Goal: Information Seeking & Learning: Learn about a topic

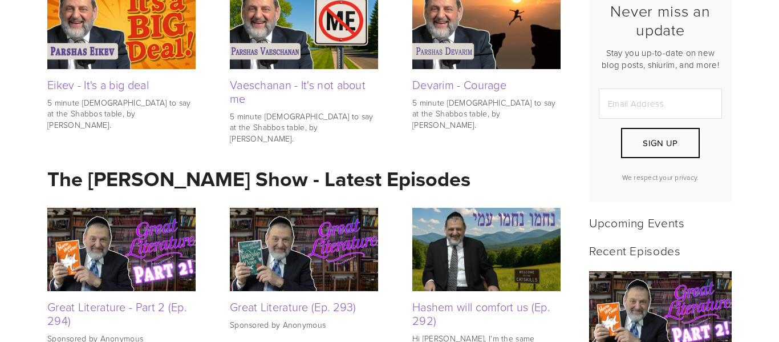
scroll to position [319, 0]
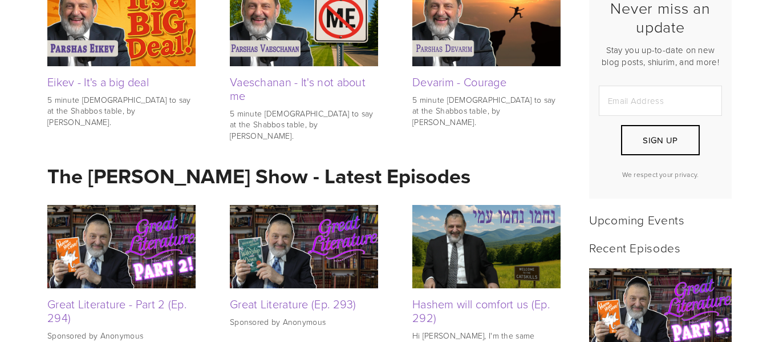
click at [136, 259] on img at bounding box center [121, 246] width 148 height 83
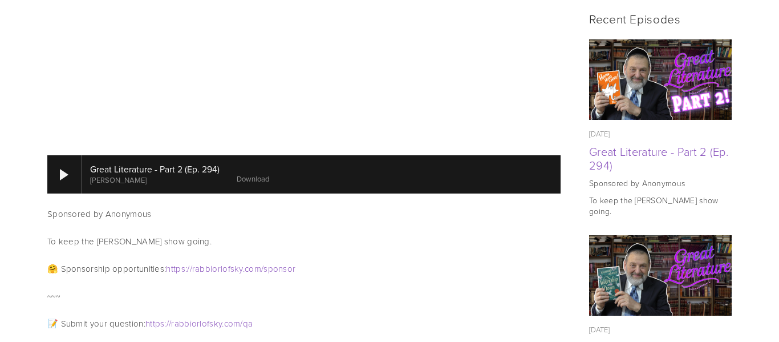
scroll to position [548, 0]
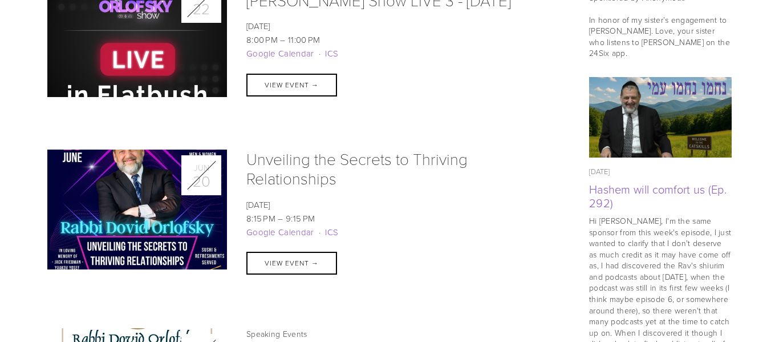
scroll to position [905, 0]
